Goal: Task Accomplishment & Management: Use online tool/utility

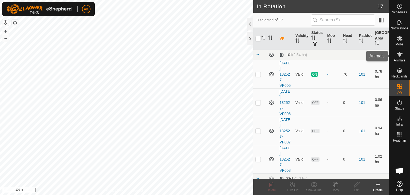
click at [398, 56] on icon at bounding box center [400, 54] width 6 height 6
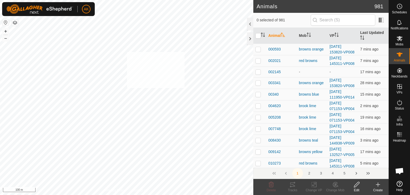
checkbox input "true"
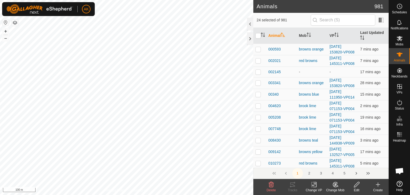
click at [335, 186] on icon at bounding box center [335, 184] width 7 height 6
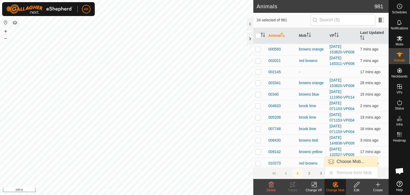
click at [343, 163] on link "Choose Mob..." at bounding box center [351, 161] width 53 height 11
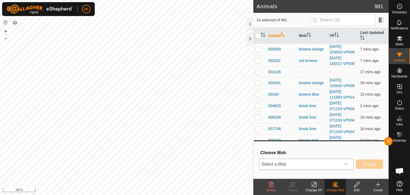
click at [330, 163] on span "Select a Mob" at bounding box center [299, 164] width 81 height 11
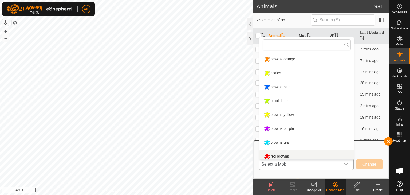
scroll to position [4, 0]
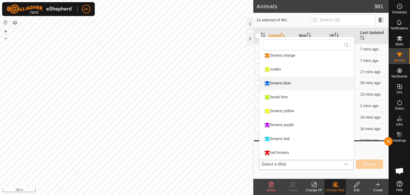
click at [277, 81] on li "browns blue" at bounding box center [307, 83] width 95 height 13
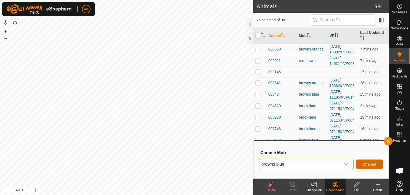
click at [371, 164] on span "Change" at bounding box center [370, 164] width 14 height 4
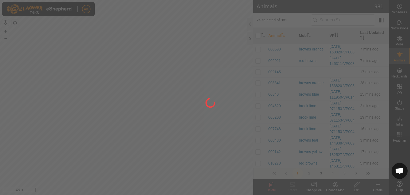
checkbox input "false"
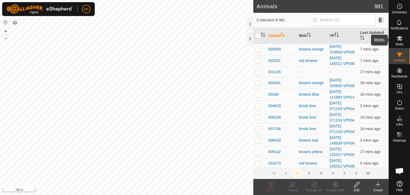
click at [400, 37] on icon at bounding box center [400, 38] width 6 height 5
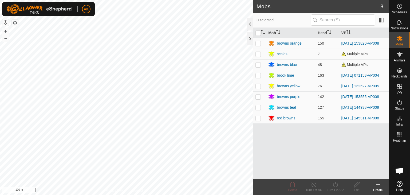
click at [257, 64] on p-checkbox at bounding box center [258, 64] width 5 height 4
checkbox input "true"
click at [336, 186] on icon at bounding box center [335, 184] width 7 height 6
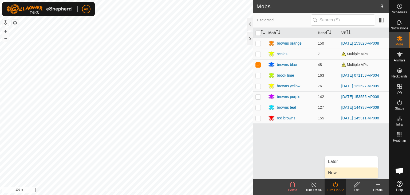
click at [334, 173] on link "Now" at bounding box center [351, 172] width 53 height 11
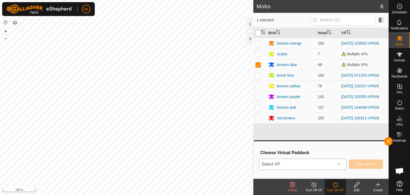
click at [340, 163] on icon "dropdown trigger" at bounding box center [339, 164] width 4 height 4
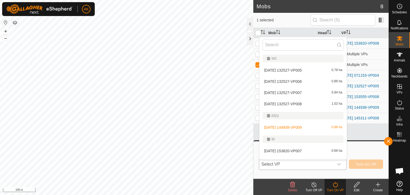
scroll to position [8, 0]
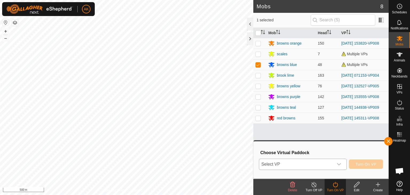
click at [335, 162] on div "dropdown trigger" at bounding box center [339, 164] width 11 height 11
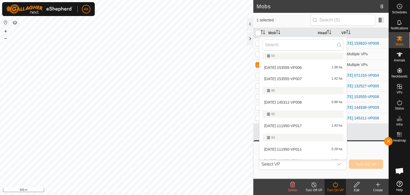
scroll to position [194, 0]
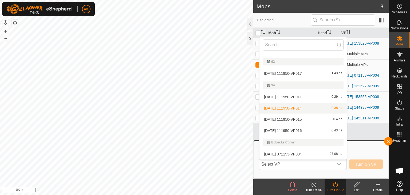
click at [274, 107] on li "2025-08-27 111950-VP014 0.38 ha" at bounding box center [303, 108] width 87 height 11
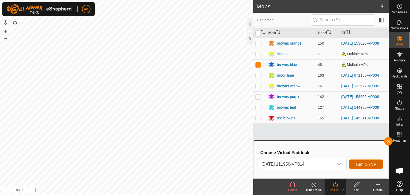
click at [361, 167] on button "Turn On VP" at bounding box center [366, 163] width 34 height 9
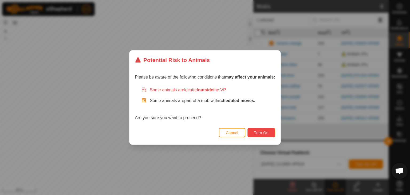
click at [256, 132] on span "Turn On" at bounding box center [261, 133] width 14 height 4
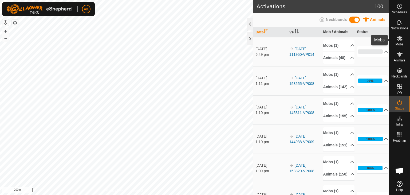
click at [401, 41] on icon at bounding box center [400, 38] width 6 height 6
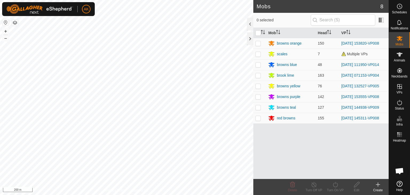
click at [13, 21] on button "button" at bounding box center [15, 22] width 6 height 6
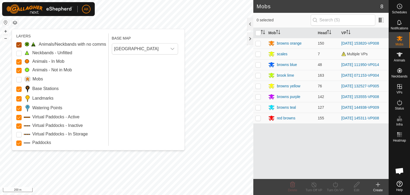
click at [18, 45] on Issue "Animals/Neckbands with no comms" at bounding box center [18, 44] width 5 height 5
